Goal: Information Seeking & Learning: Learn about a topic

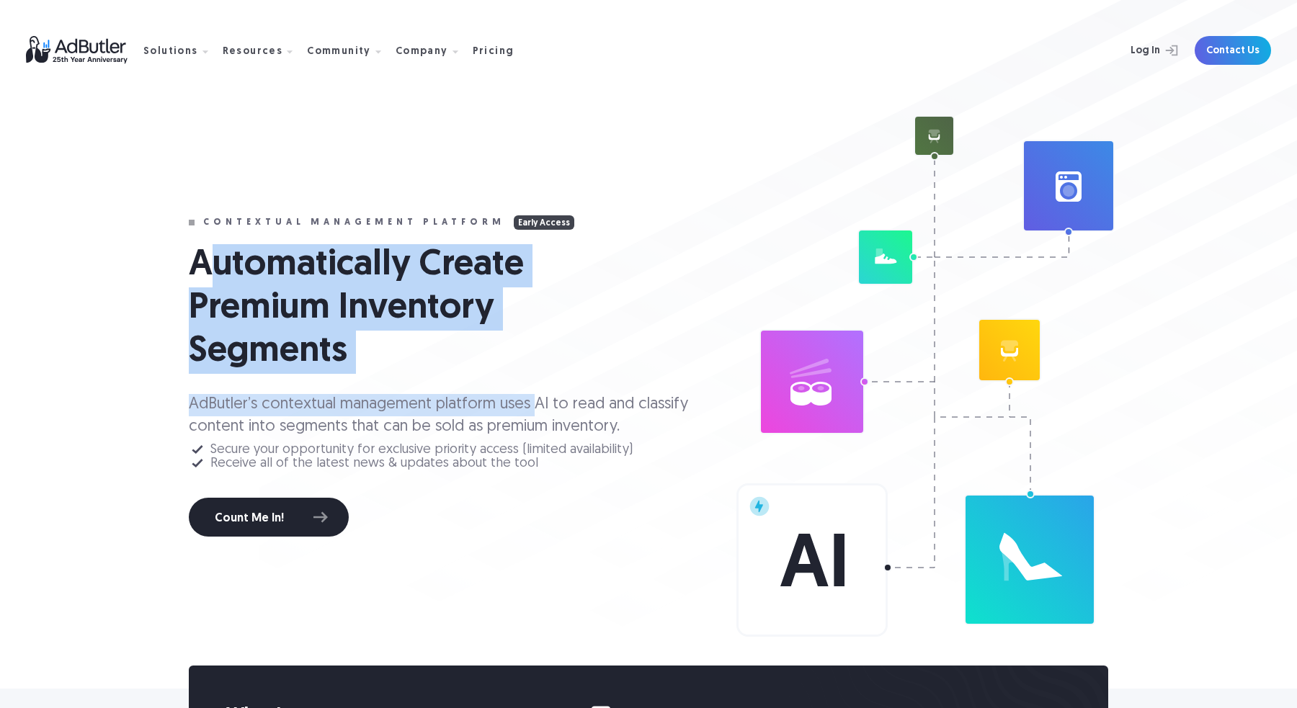
drag, startPoint x: 206, startPoint y: 261, endPoint x: 514, endPoint y: 400, distance: 337.3
click at [535, 408] on div "Contextual management platform Early Access Automatically Create Premium Invent…" at bounding box center [447, 375] width 517 height 321
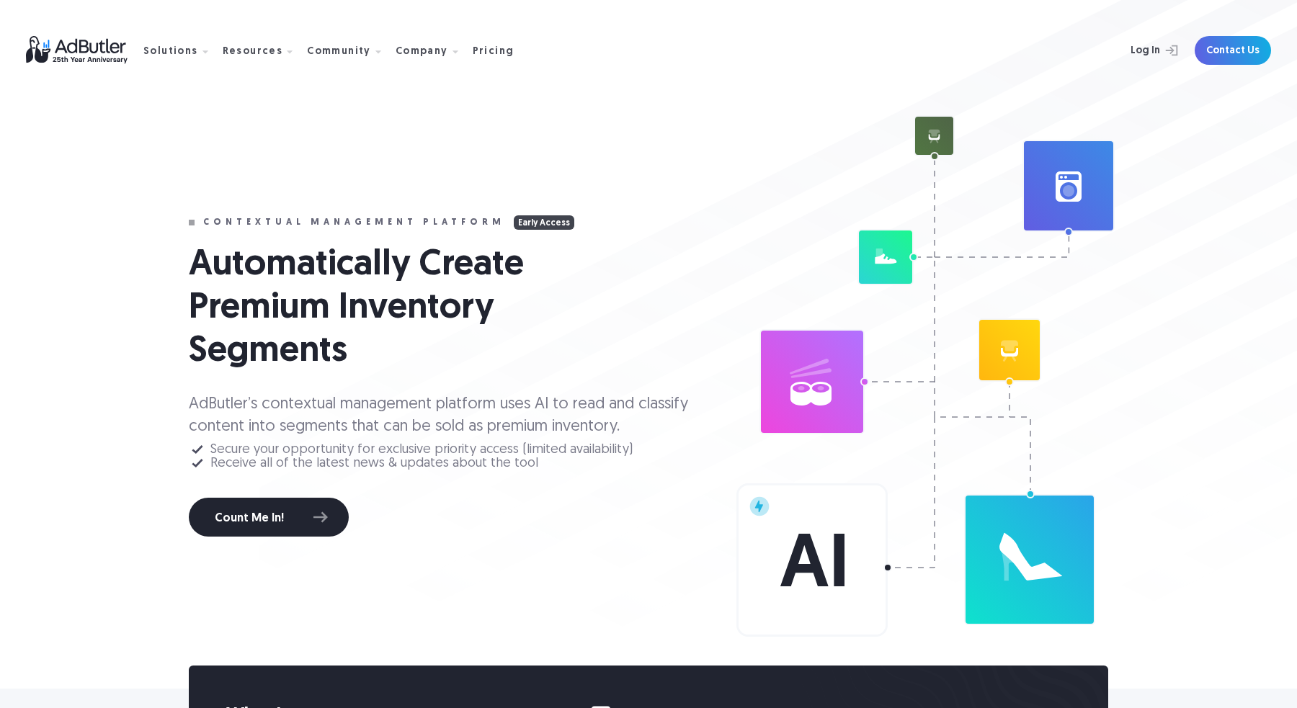
click at [538, 447] on div "Secure your opportunity for exclusive priority access (limited availability)" at bounding box center [421, 450] width 422 height 10
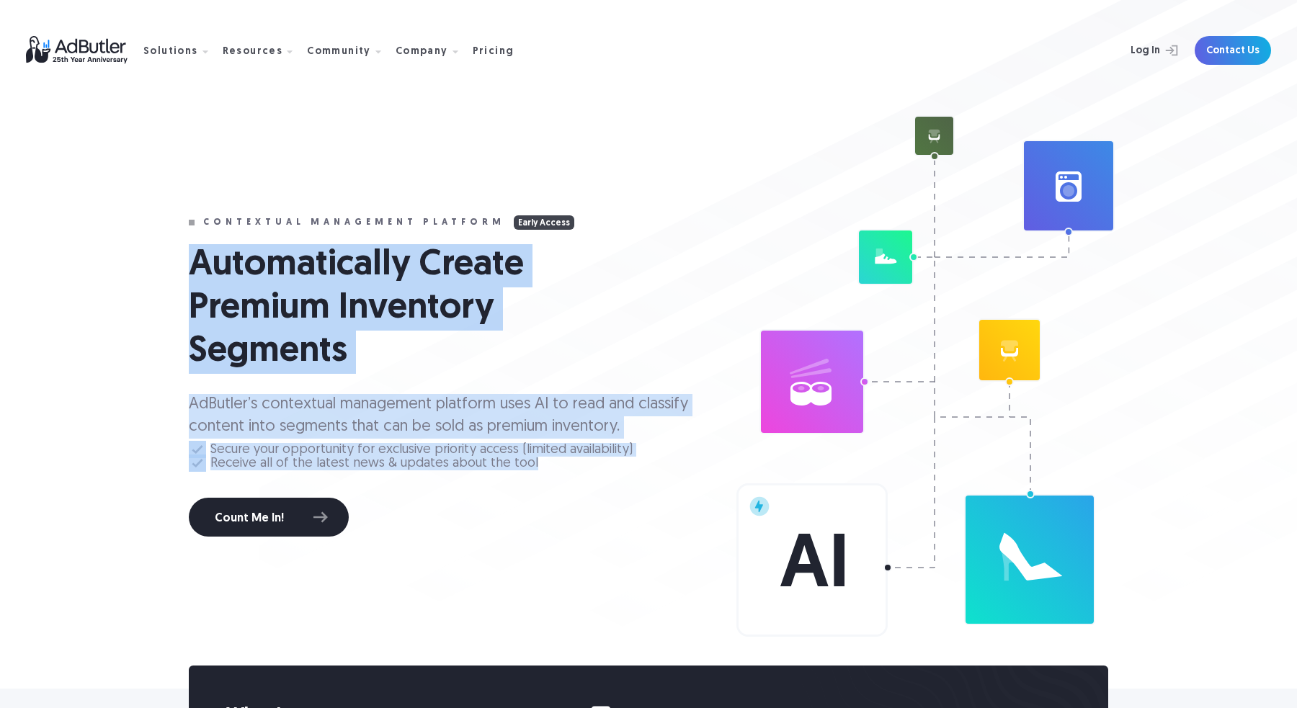
drag, startPoint x: 539, startPoint y: 469, endPoint x: 189, endPoint y: 261, distance: 407.0
click at [189, 261] on div "Contextual management platform Early Access Automatically Create Premium Invent…" at bounding box center [447, 375] width 517 height 321
copy div "Automatically Create Premium Inventory Segments AdButler’s contextual managemen…"
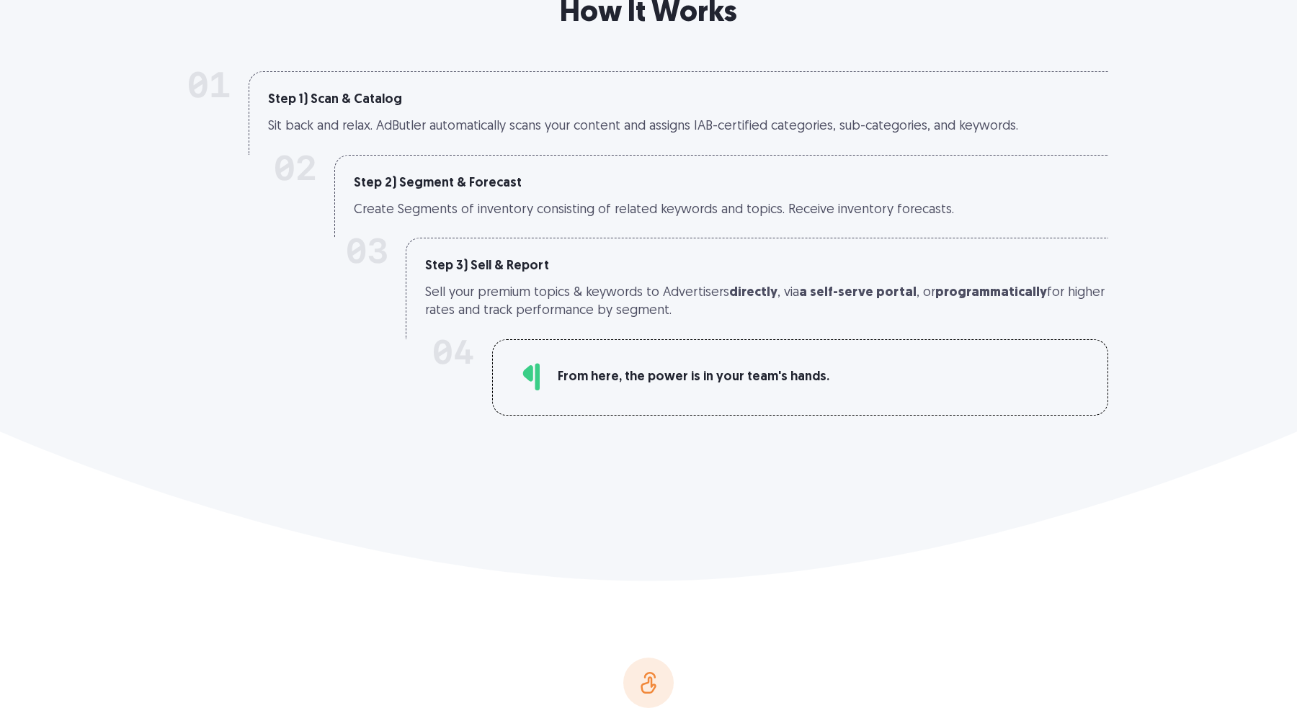
scroll to position [1095, 0]
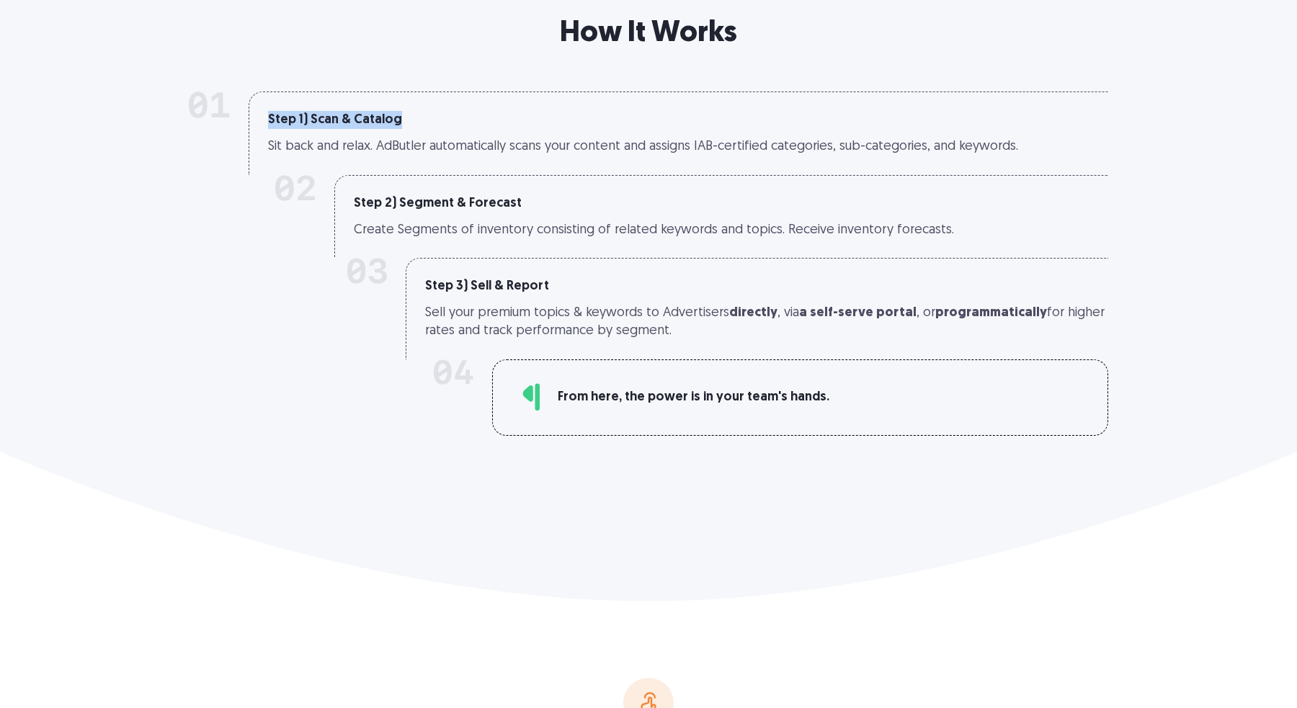
drag, startPoint x: 261, startPoint y: 115, endPoint x: 490, endPoint y: 115, distance: 229.1
click at [490, 115] on div "Step 1) Scan & Catalog Sit back and relax. AdButler automatically scans your co…" at bounding box center [678, 132] width 859 height 83
click at [550, 38] on h2 "How It Works" at bounding box center [648, 34] width 720 height 40
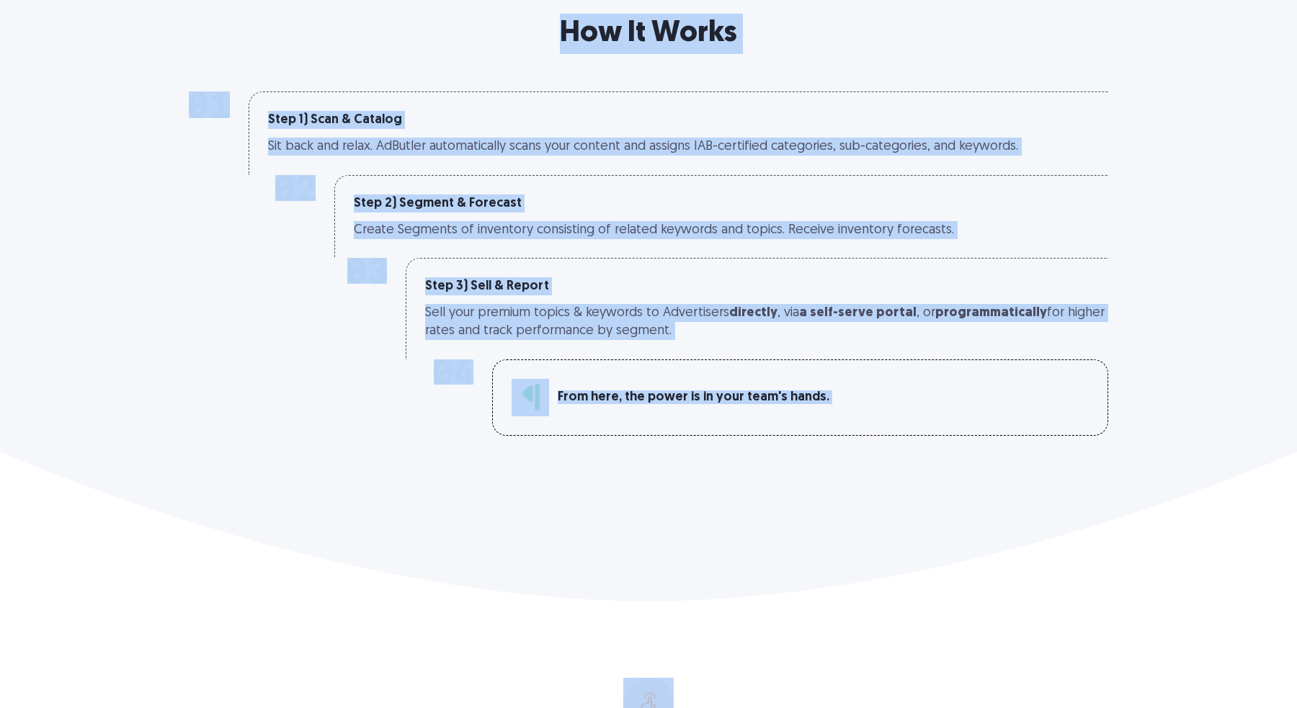
drag, startPoint x: 550, startPoint y: 38, endPoint x: 849, endPoint y: 405, distance: 473.1
click at [849, 405] on div "How It Works Step 1) Scan & Catalog Sit back and relax. AdButler automatically …" at bounding box center [648, 190] width 1037 height 491
copy div "How It Works Step 1) Scan & Catalog Sit back and relax. AdButler automatically …"
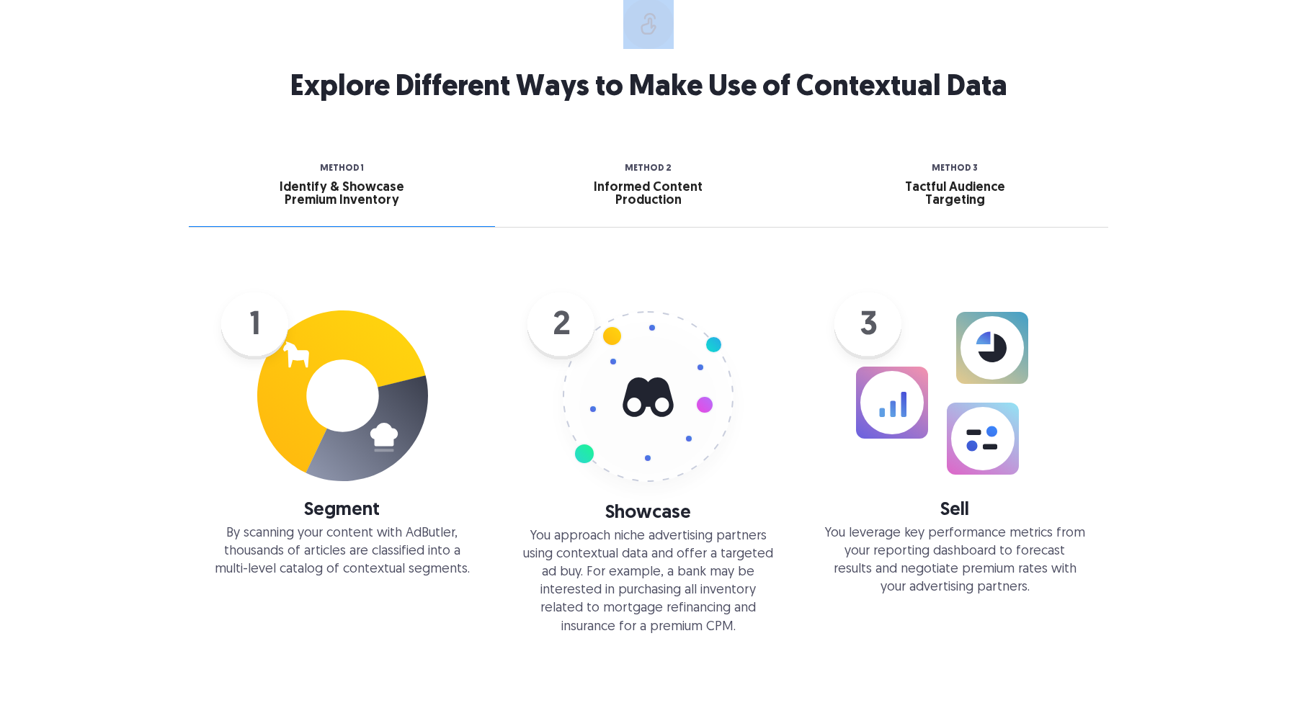
scroll to position [1776, 0]
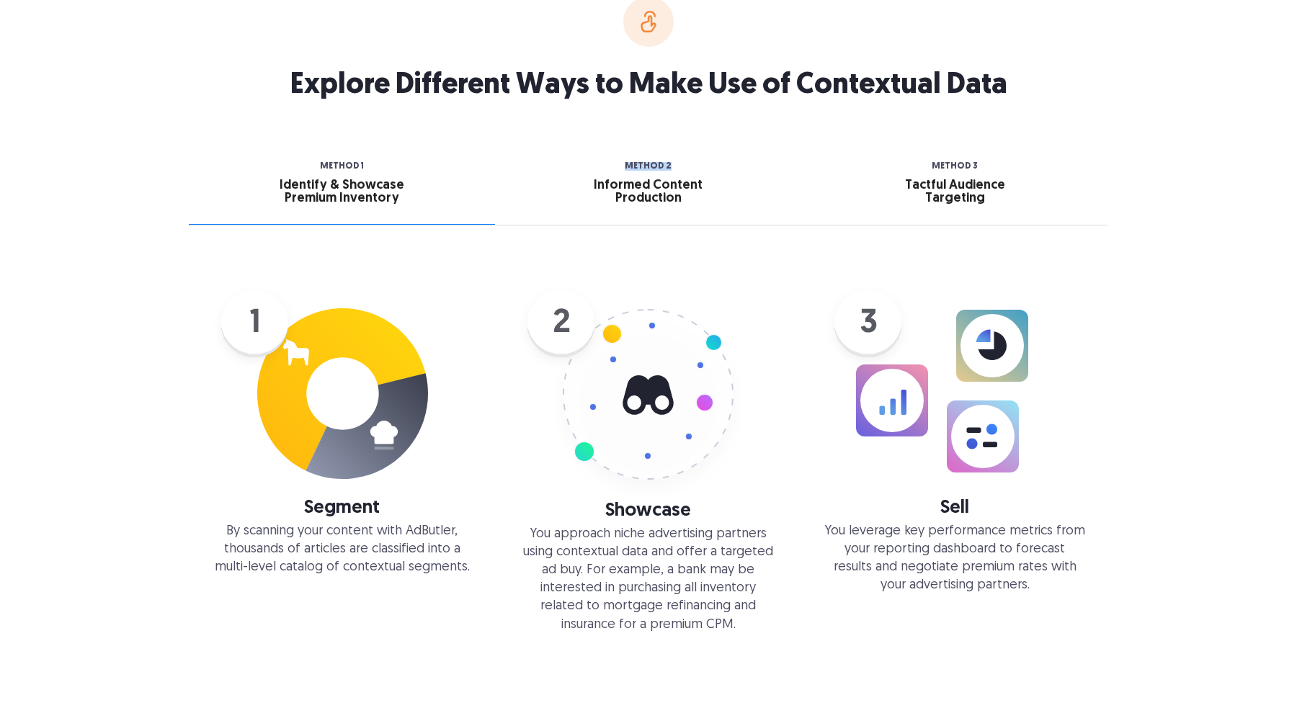
drag, startPoint x: 677, startPoint y: 167, endPoint x: 503, endPoint y: 88, distance: 191.5
click at [624, 132] on div "Explore Different Ways to Make Use of Contextual Data Method 1 Identify & Showc…" at bounding box center [648, 294] width 1297 height 1080
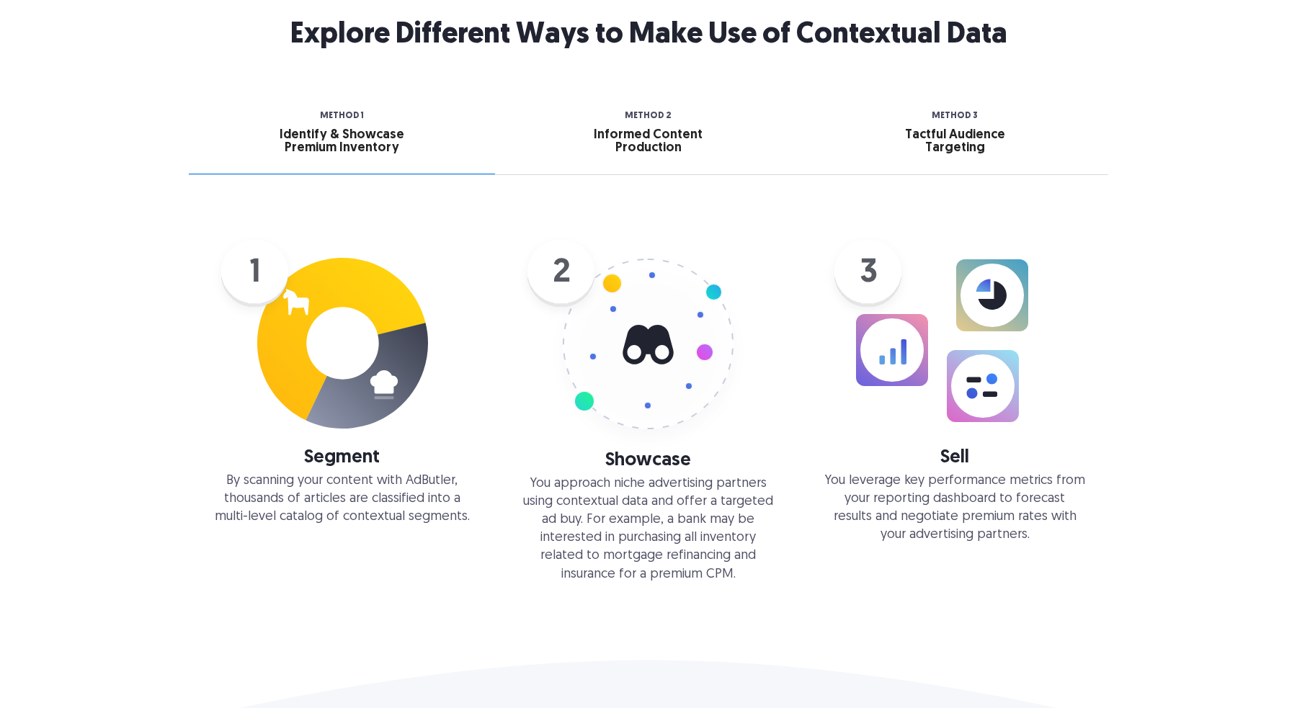
scroll to position [1827, 0]
